Goal: Use online tool/utility: Utilize a website feature to perform a specific function

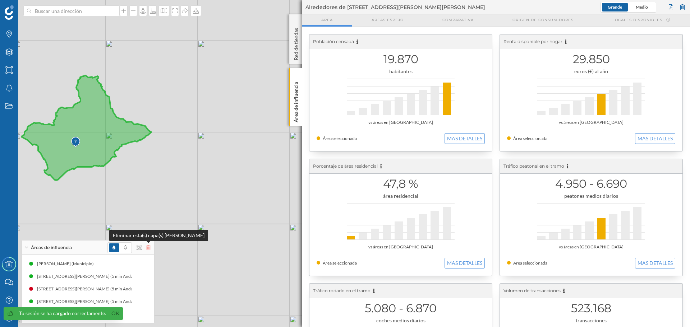
click at [148, 248] on icon at bounding box center [148, 247] width 4 height 5
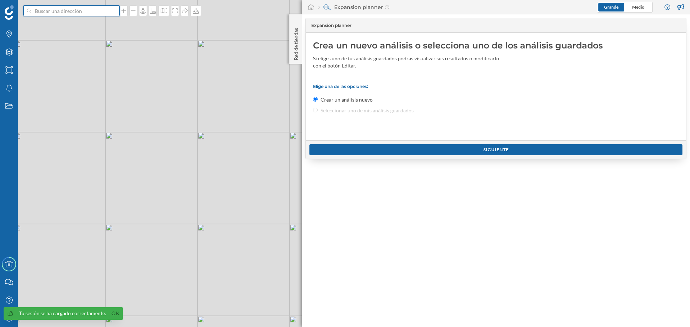
click at [87, 10] on input at bounding box center [71, 10] width 80 height 11
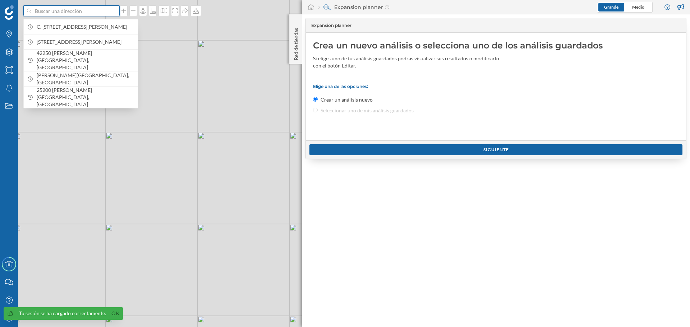
paste input "[PERSON_NAME][STREET_ADDRESS][PERSON_NAME]"
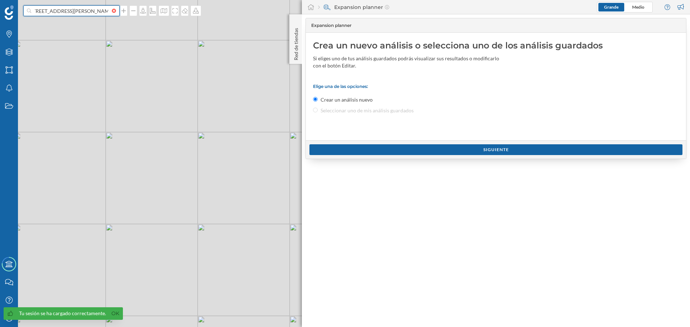
type input "[PERSON_NAME][STREET_ADDRESS][PERSON_NAME]"
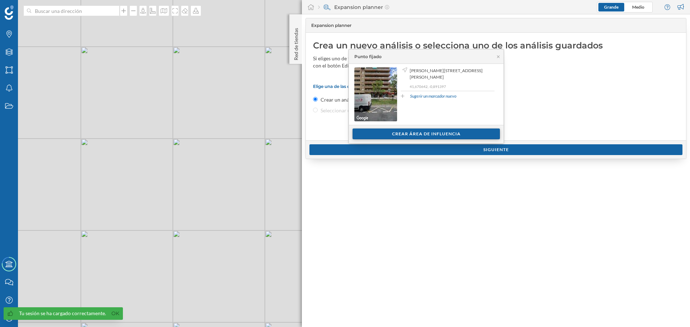
click at [438, 135] on div "Crear área de influencia" at bounding box center [425, 134] width 147 height 11
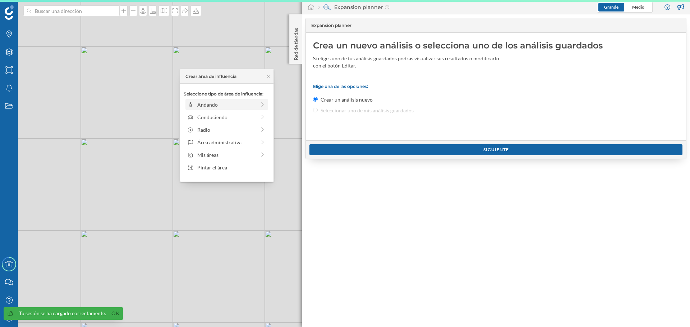
click at [209, 106] on div "Andando" at bounding box center [226, 105] width 59 height 8
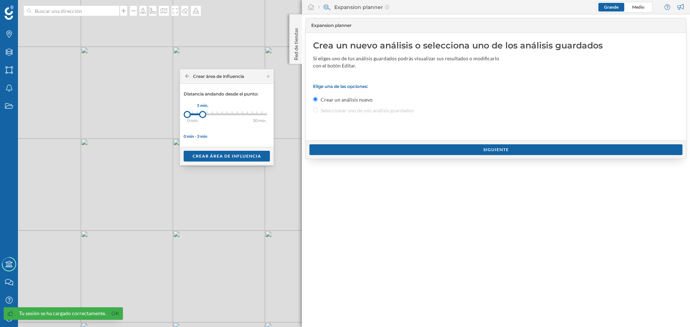
drag, startPoint x: 193, startPoint y: 113, endPoint x: 203, endPoint y: 114, distance: 10.1
click at [203, 114] on div at bounding box center [202, 114] width 7 height 7
drag, startPoint x: 200, startPoint y: 114, endPoint x: 194, endPoint y: 114, distance: 5.4
click at [194, 114] on div at bounding box center [194, 114] width 7 height 7
click at [210, 156] on div "Crear área de influencia" at bounding box center [227, 156] width 86 height 11
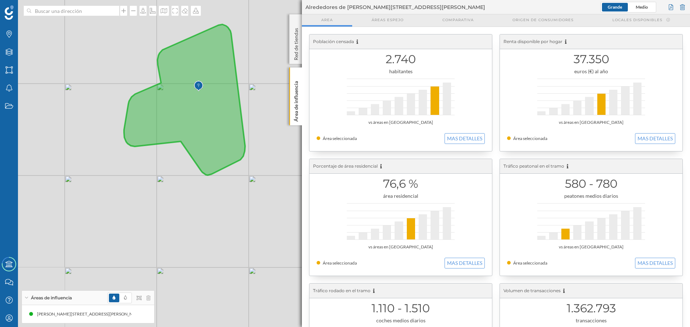
drag, startPoint x: 111, startPoint y: 139, endPoint x: 146, endPoint y: 124, distance: 38.3
click at [146, 124] on icon at bounding box center [184, 99] width 121 height 151
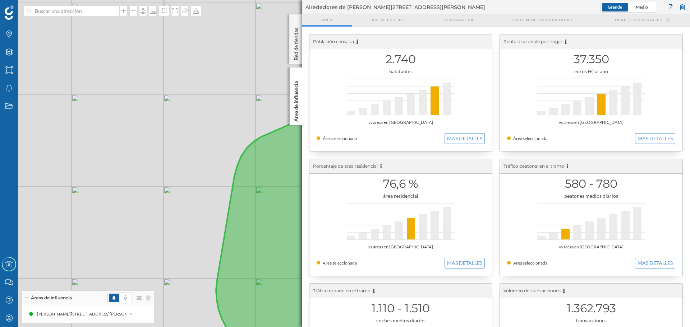
drag, startPoint x: 161, startPoint y: 86, endPoint x: 202, endPoint y: 99, distance: 43.1
click at [202, 99] on div "© Mapbox © OpenStreetMap Improve this map" at bounding box center [345, 163] width 690 height 327
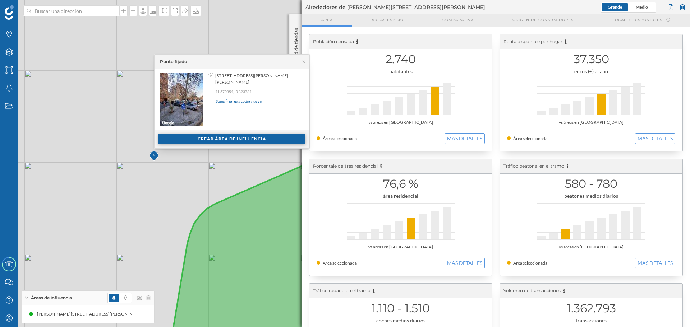
click at [222, 139] on div "Crear área de influencia" at bounding box center [231, 139] width 147 height 11
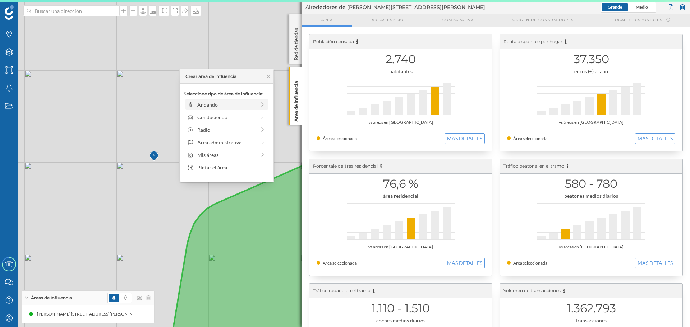
click at [209, 108] on div "Andando" at bounding box center [226, 104] width 83 height 11
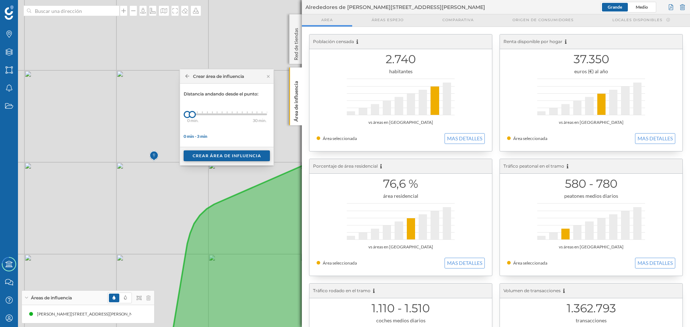
click at [228, 157] on div "Crear área de influencia" at bounding box center [227, 156] width 86 height 11
